Goal: Task Accomplishment & Management: Manage account settings

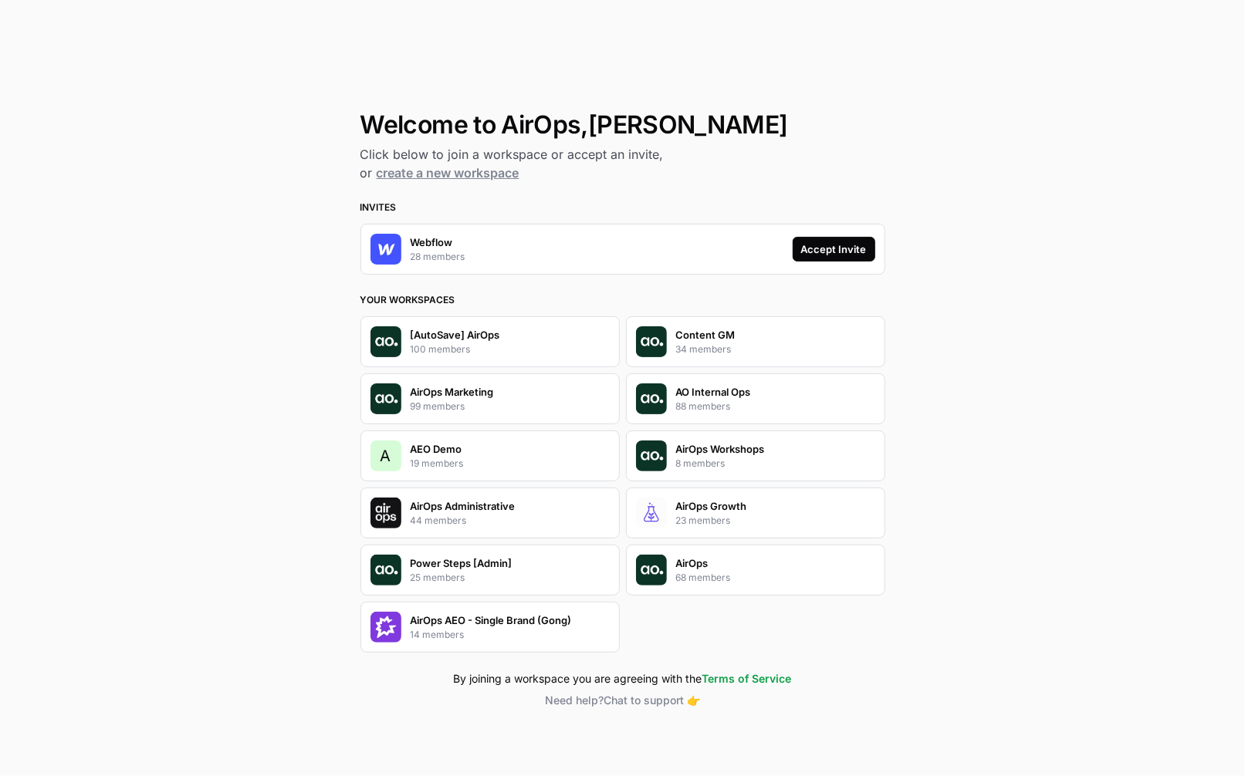
click at [855, 255] on div "Accept Invite" at bounding box center [834, 249] width 66 height 15
